Goal: Check status: Check status

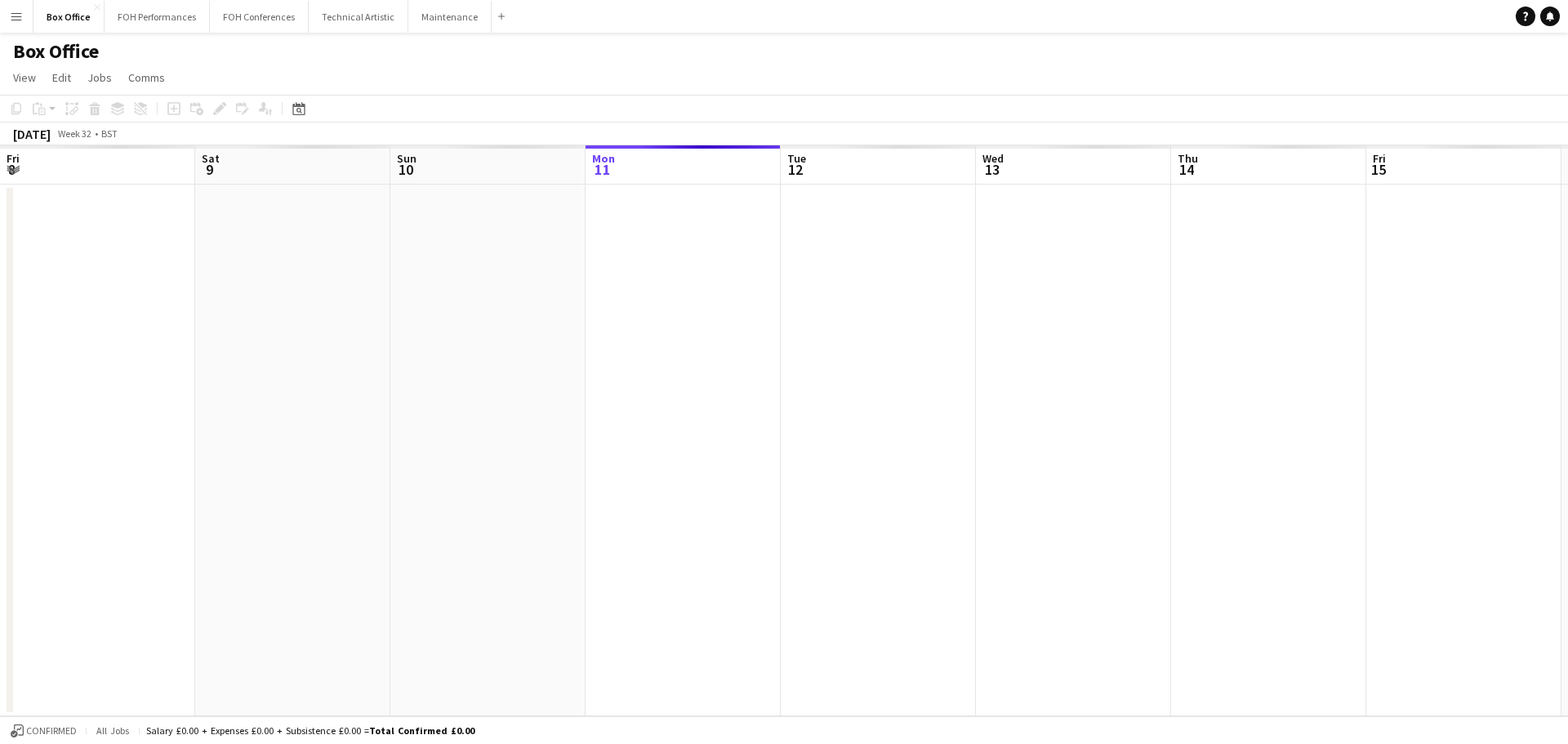
scroll to position [0, 390]
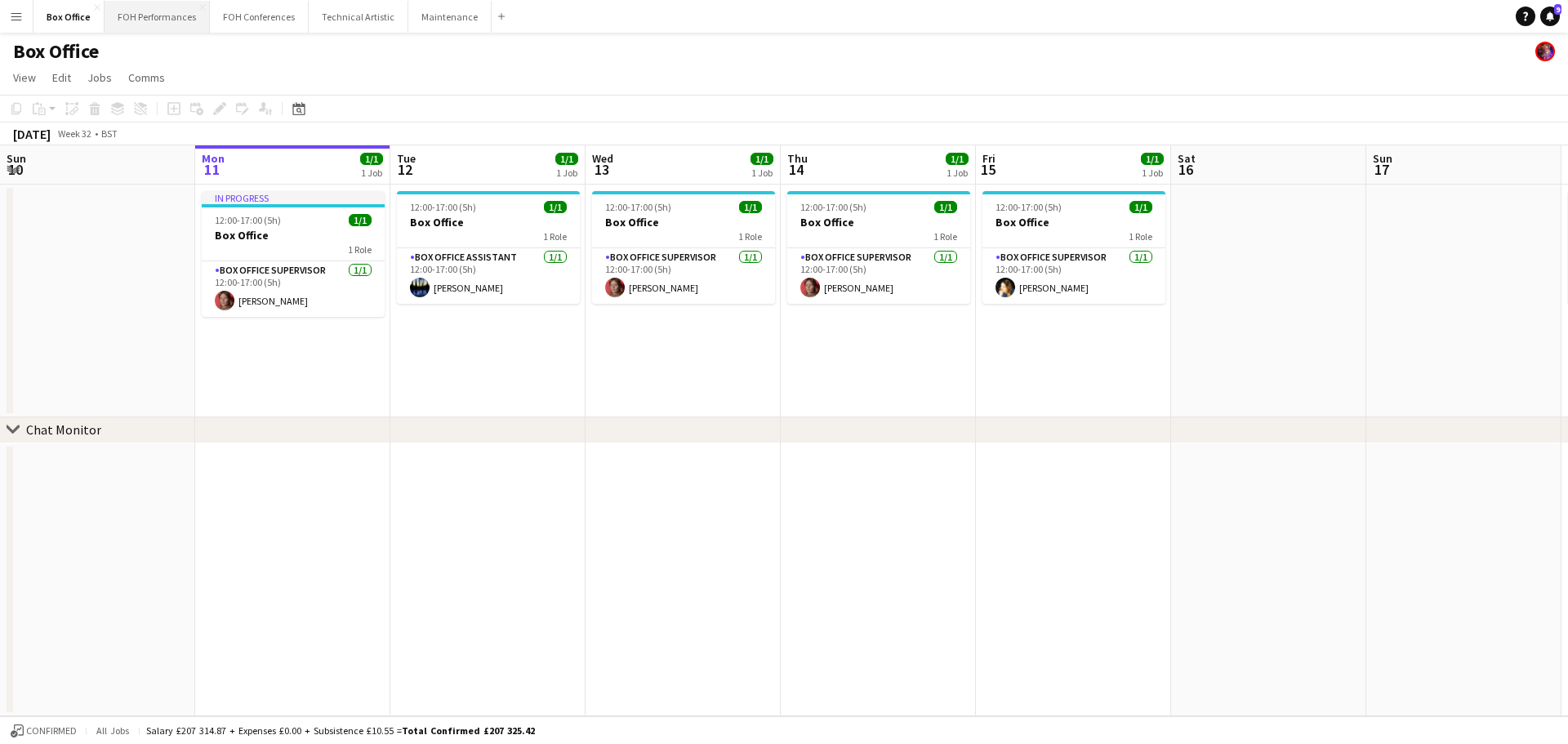
click at [154, 19] on button "FOH Performances Close" at bounding box center [157, 17] width 105 height 32
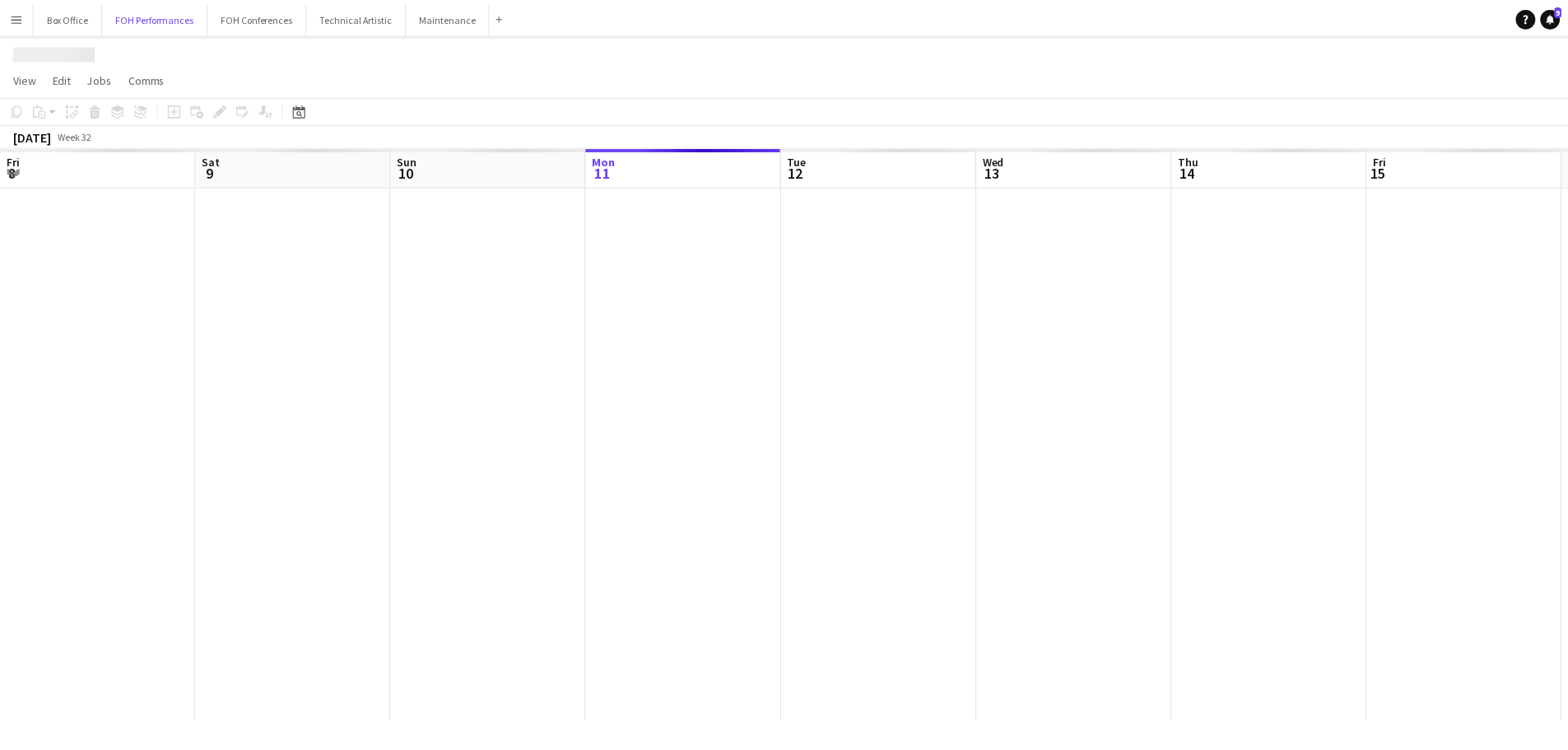
scroll to position [0, 393]
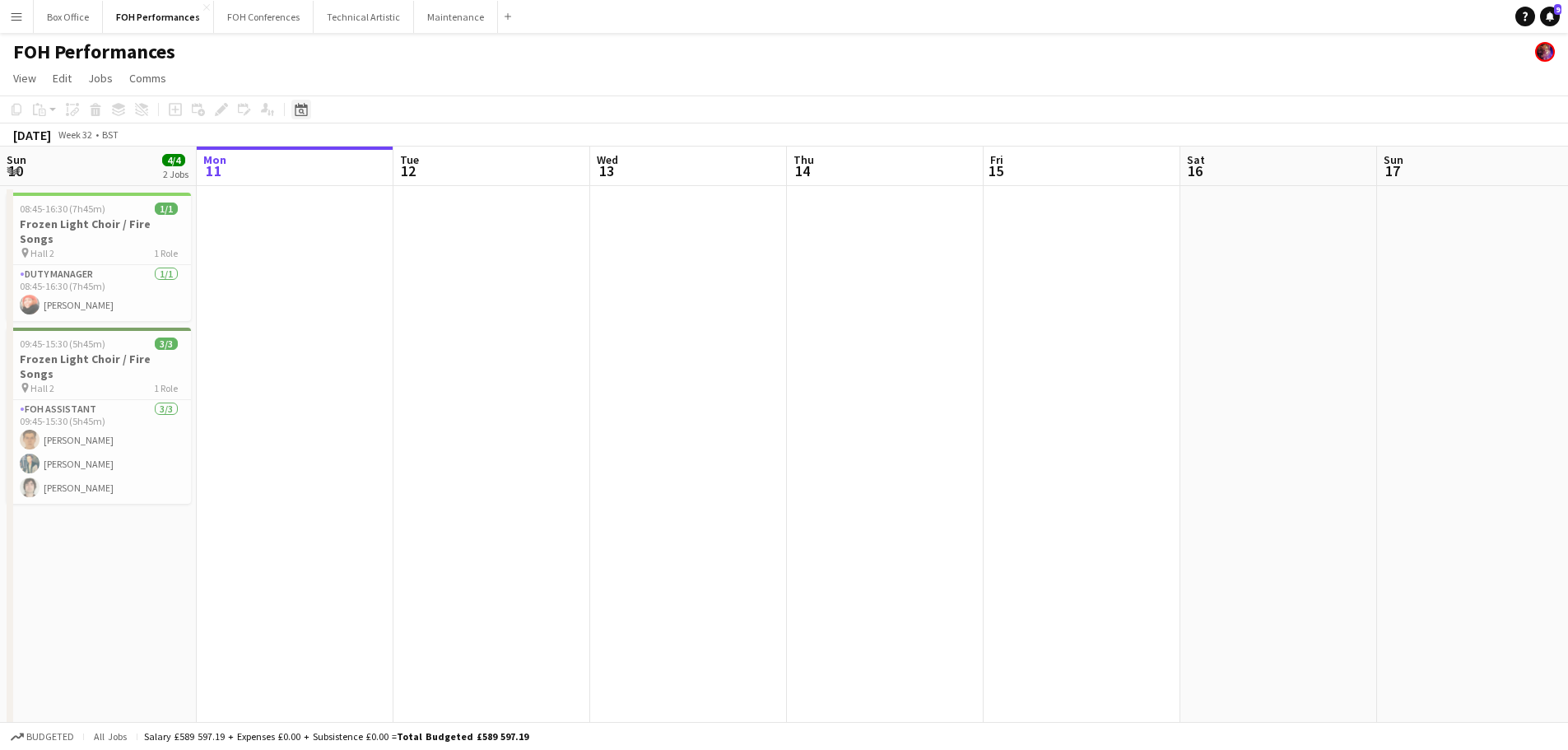
click at [305, 103] on icon "Date picker" at bounding box center [301, 110] width 13 height 13
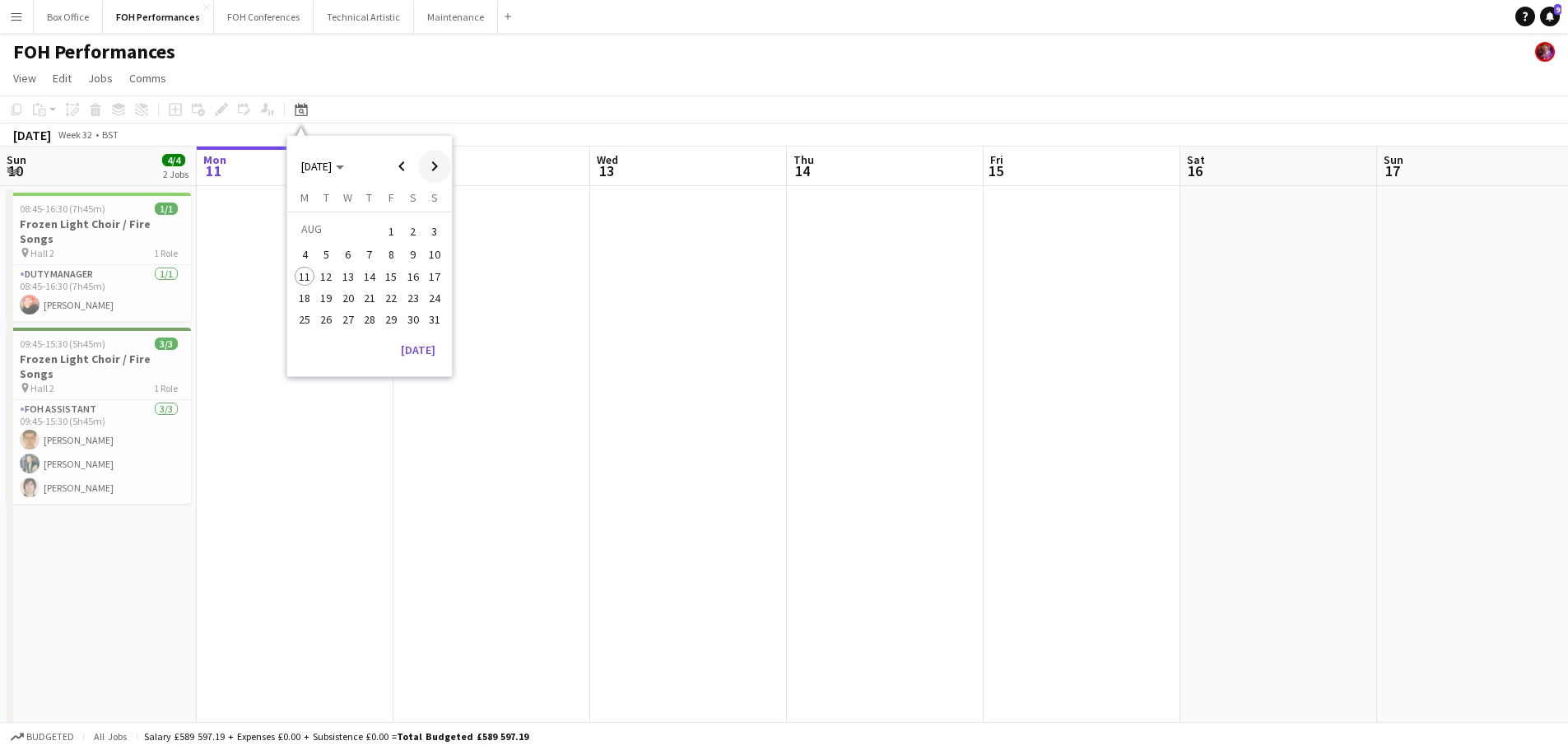
click at [440, 171] on span "Next month" at bounding box center [434, 166] width 33 height 33
click at [408, 278] on span "11" at bounding box center [412, 272] width 20 height 20
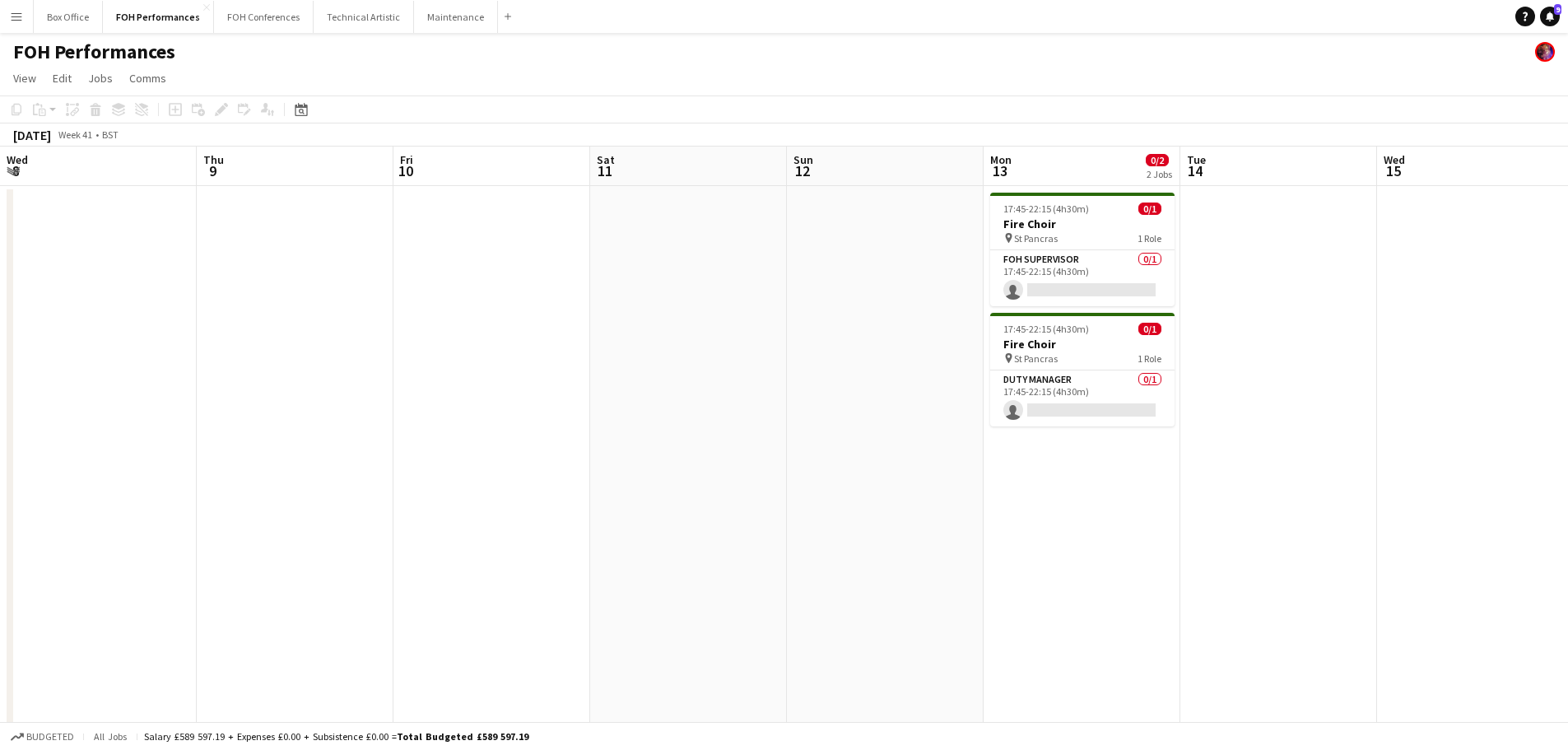
scroll to position [0, 566]
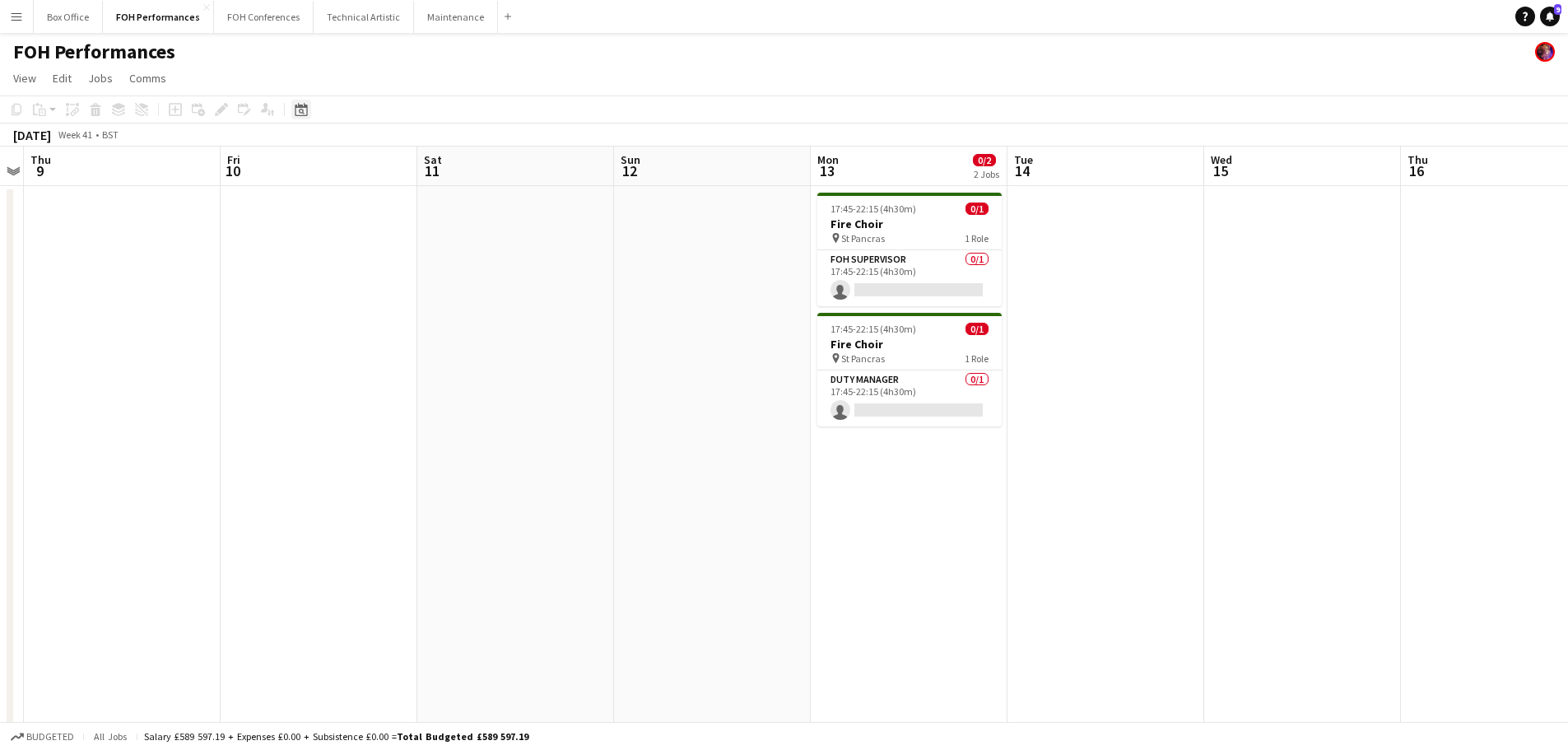
click at [305, 108] on icon at bounding box center [301, 110] width 12 height 13
click at [396, 160] on span "Previous month" at bounding box center [401, 166] width 33 height 33
click at [393, 274] on span "12" at bounding box center [391, 272] width 20 height 20
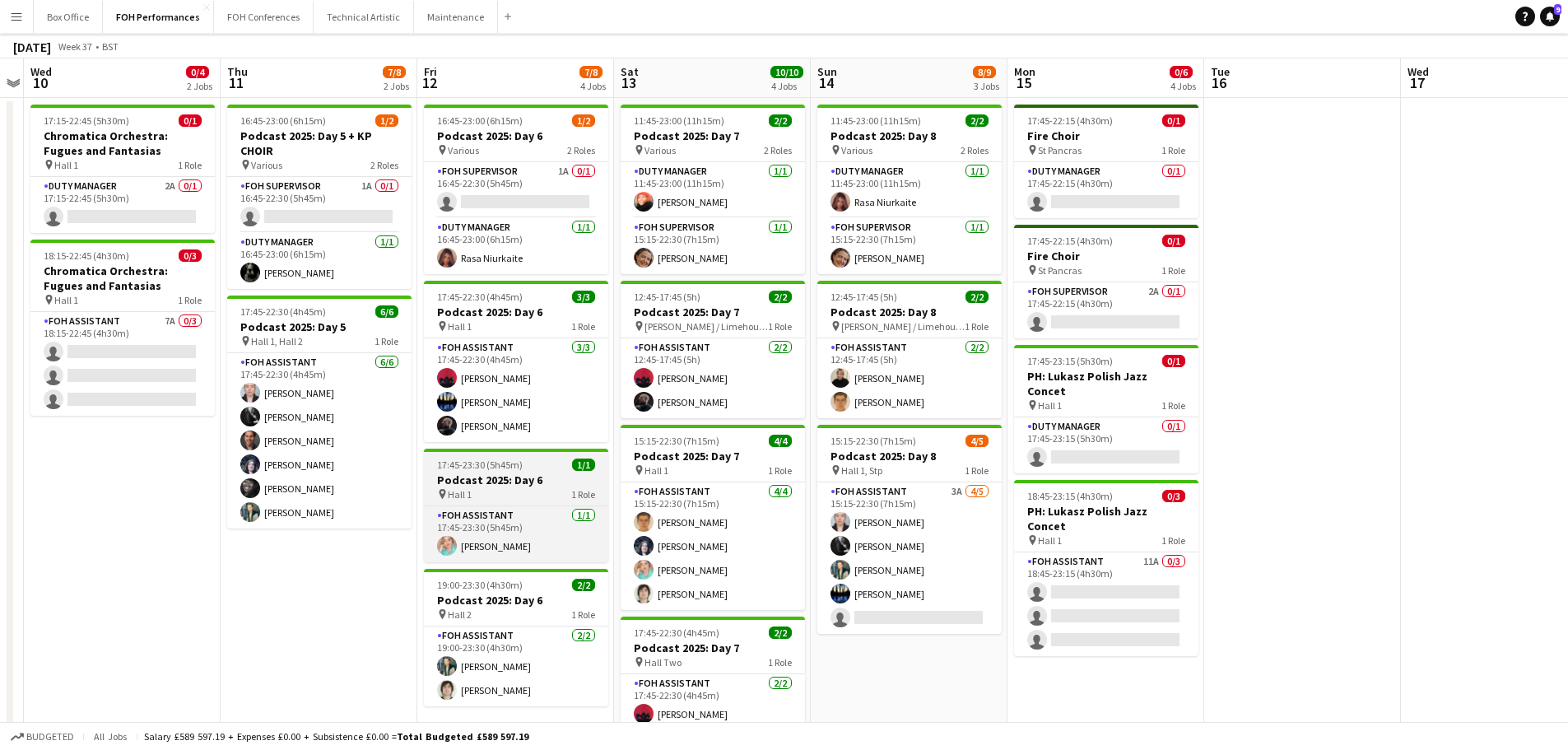
scroll to position [0, 0]
